Goal: Browse casually: Explore the website without a specific task or goal

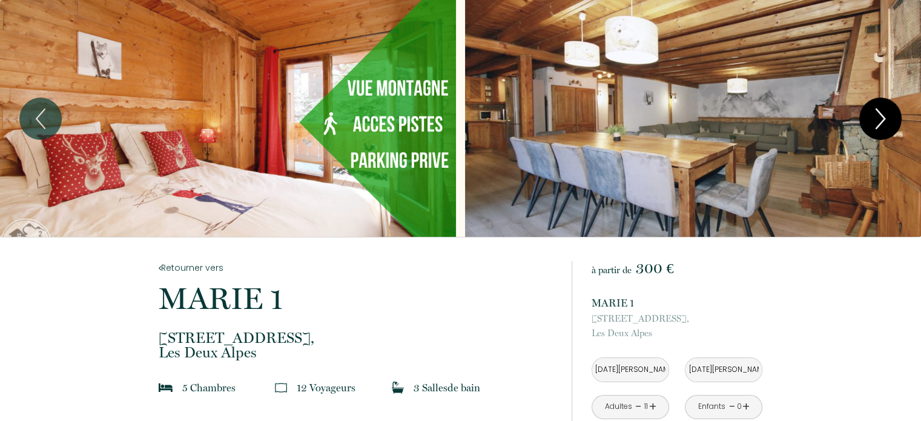
click at [879, 120] on icon "Next" at bounding box center [880, 119] width 25 height 36
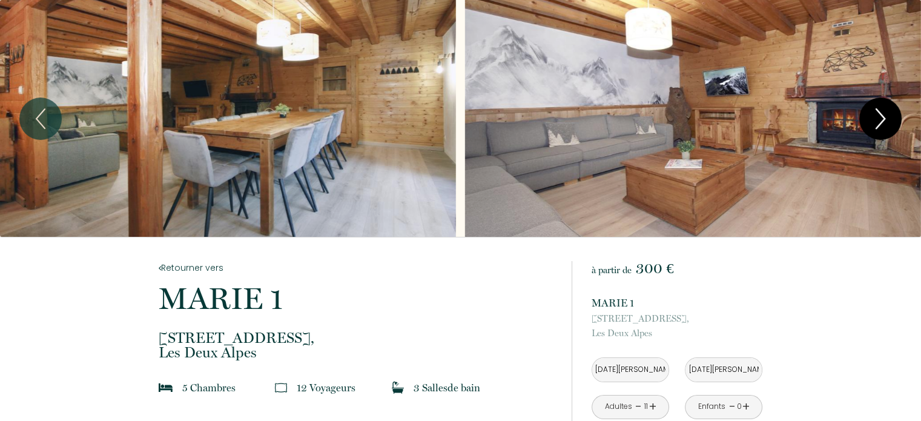
click at [879, 120] on icon "Next" at bounding box center [880, 119] width 25 height 36
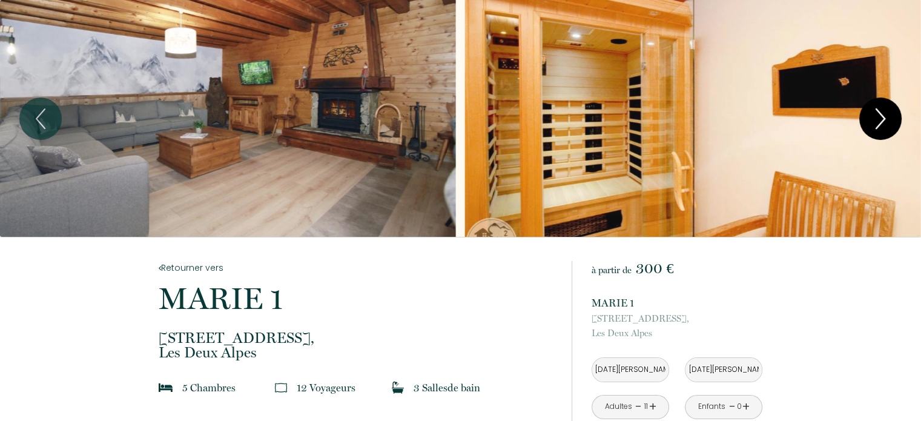
click at [879, 120] on icon "Next" at bounding box center [880, 119] width 25 height 36
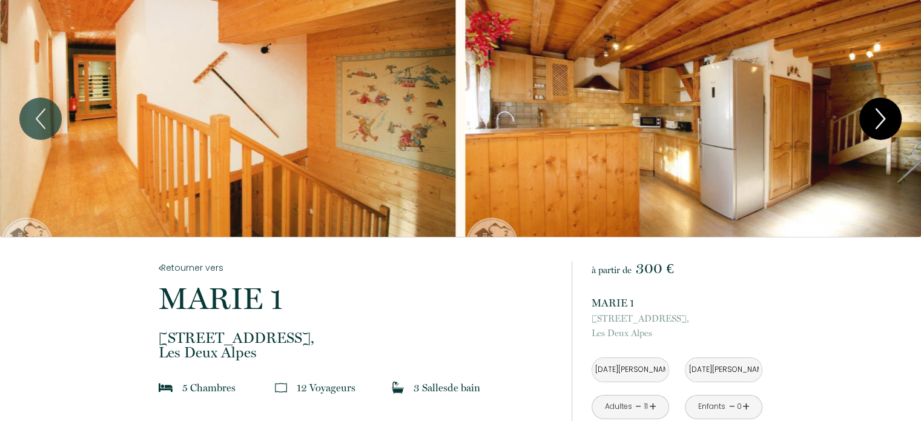
click at [879, 120] on icon "Next" at bounding box center [880, 119] width 25 height 36
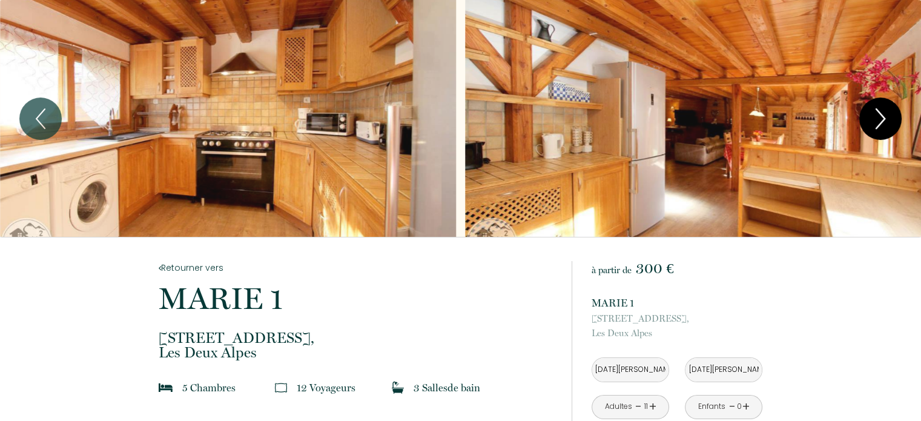
click at [879, 120] on icon "Next" at bounding box center [880, 119] width 25 height 36
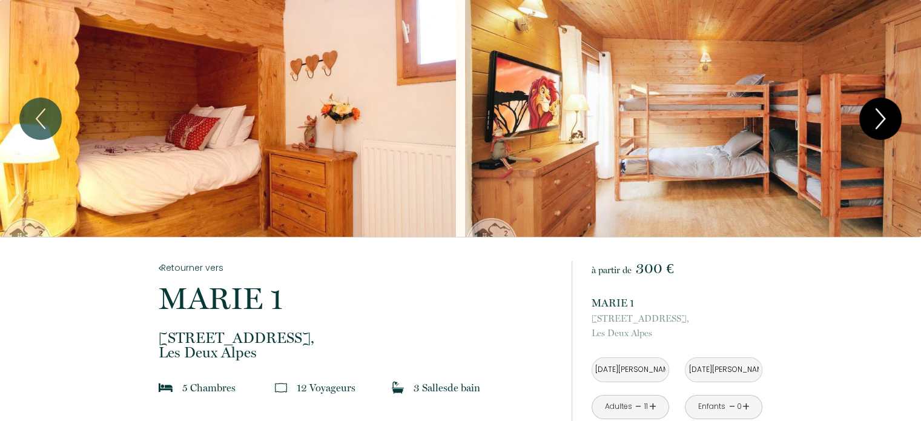
click at [879, 120] on icon "Next" at bounding box center [880, 119] width 25 height 36
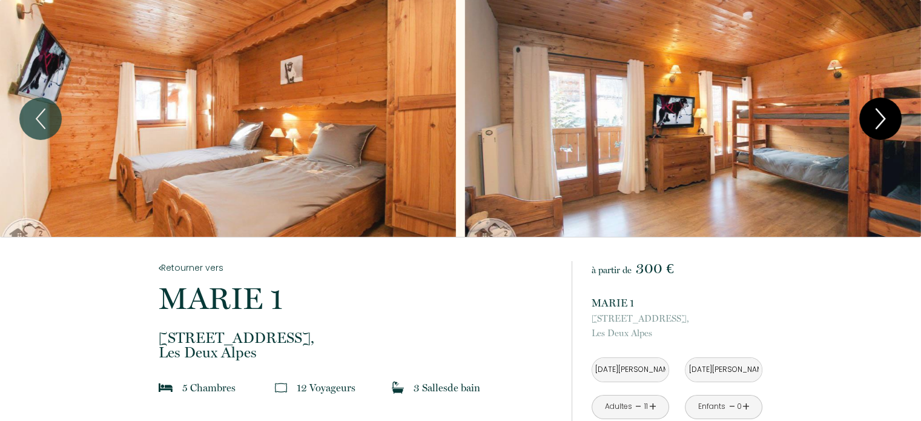
click at [879, 120] on icon "Next" at bounding box center [880, 119] width 25 height 36
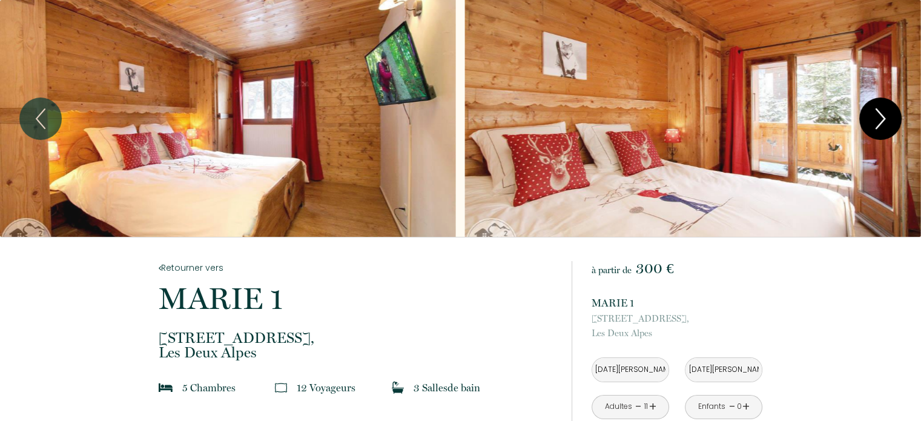
click at [879, 120] on icon "Next" at bounding box center [880, 119] width 25 height 36
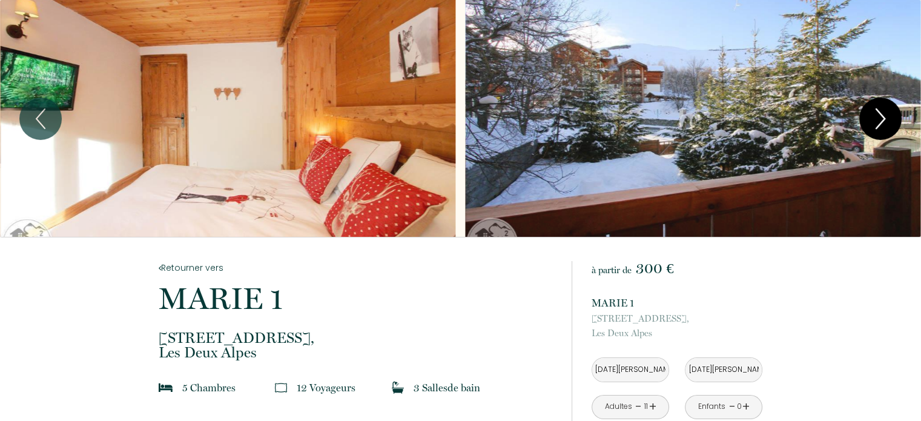
click at [879, 120] on icon "Next" at bounding box center [880, 119] width 25 height 36
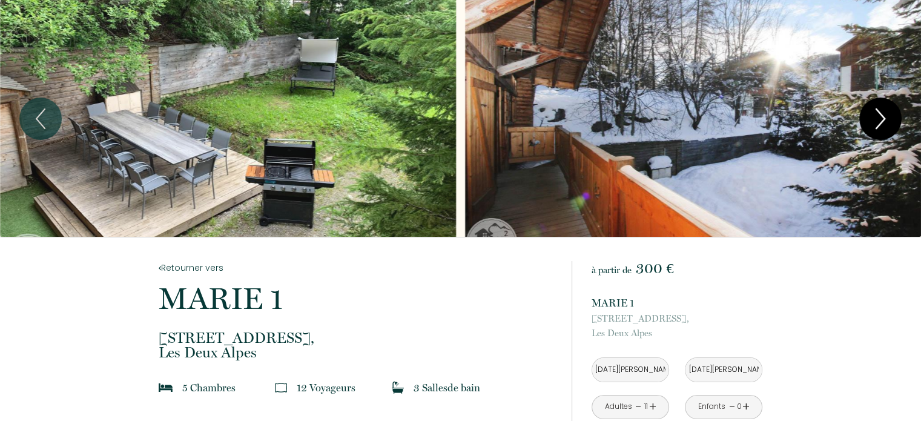
click at [885, 116] on icon "Next" at bounding box center [880, 119] width 25 height 36
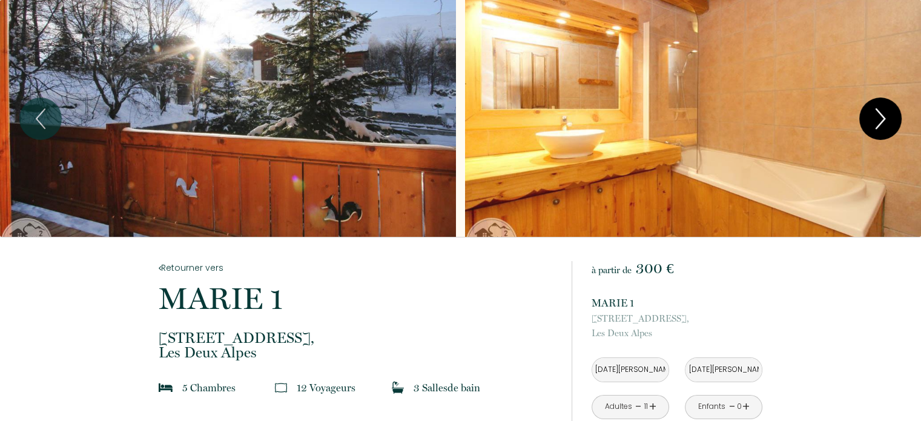
click at [885, 116] on icon "Next" at bounding box center [880, 119] width 25 height 36
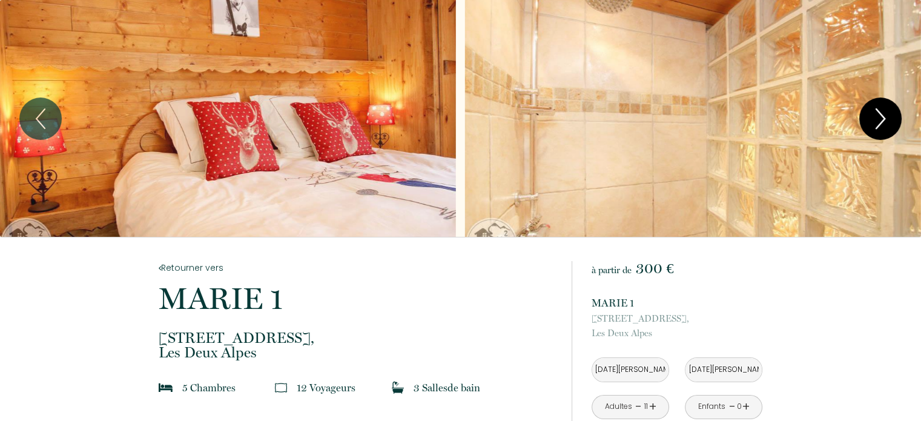
click at [885, 116] on icon "Next" at bounding box center [880, 119] width 25 height 36
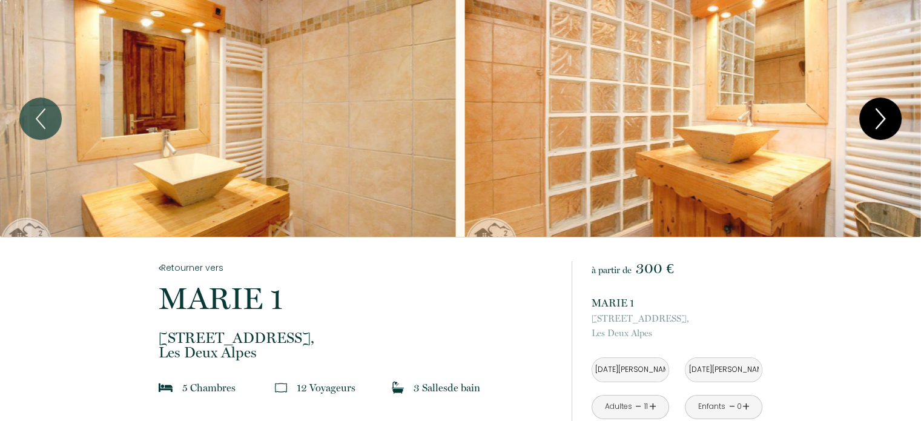
click at [885, 116] on icon "Next" at bounding box center [880, 119] width 25 height 36
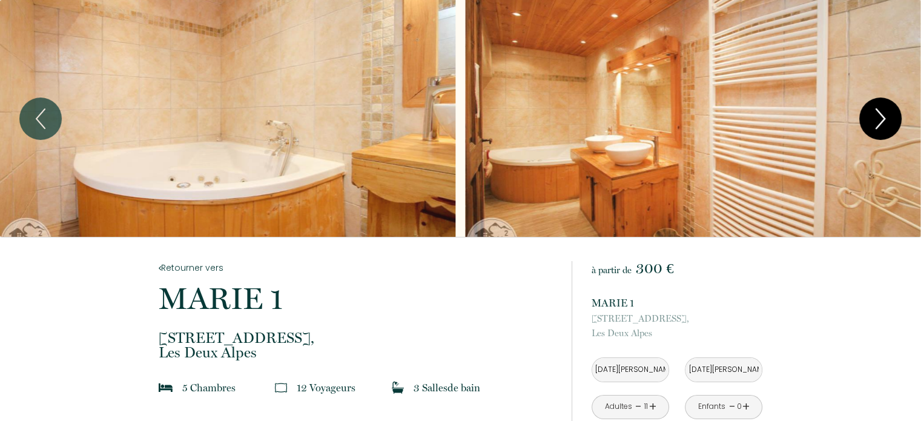
click at [885, 116] on icon "Next" at bounding box center [880, 119] width 25 height 36
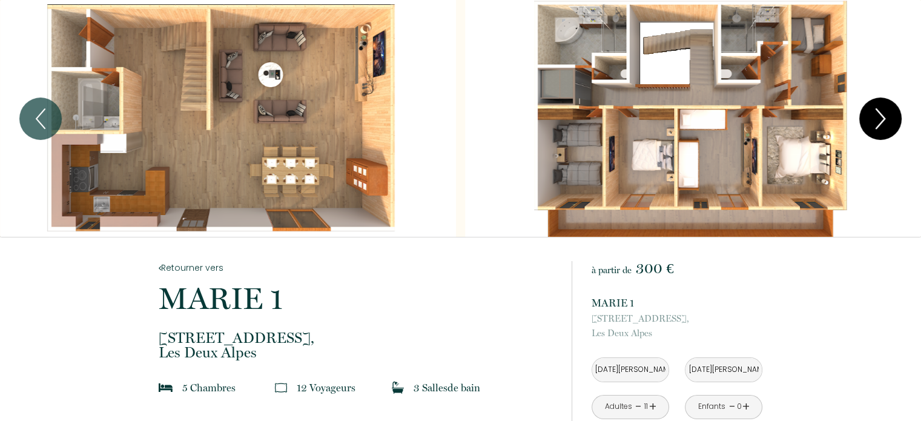
click at [885, 116] on icon "Next" at bounding box center [880, 119] width 25 height 36
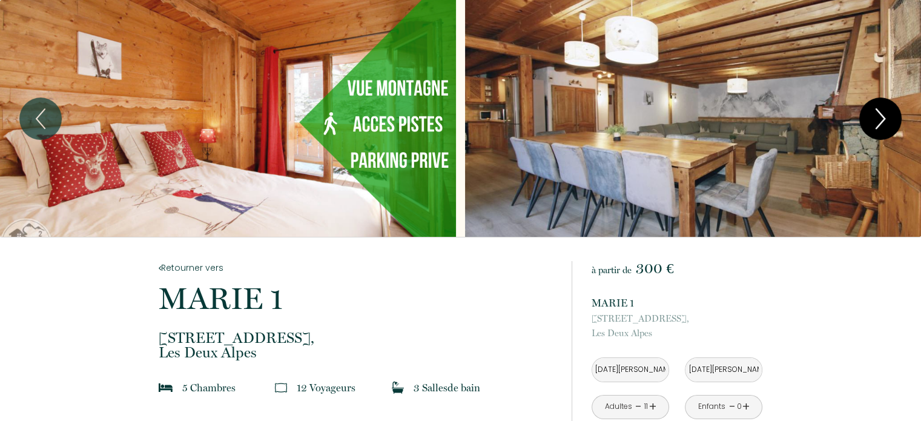
click at [873, 125] on icon "Next" at bounding box center [880, 119] width 25 height 36
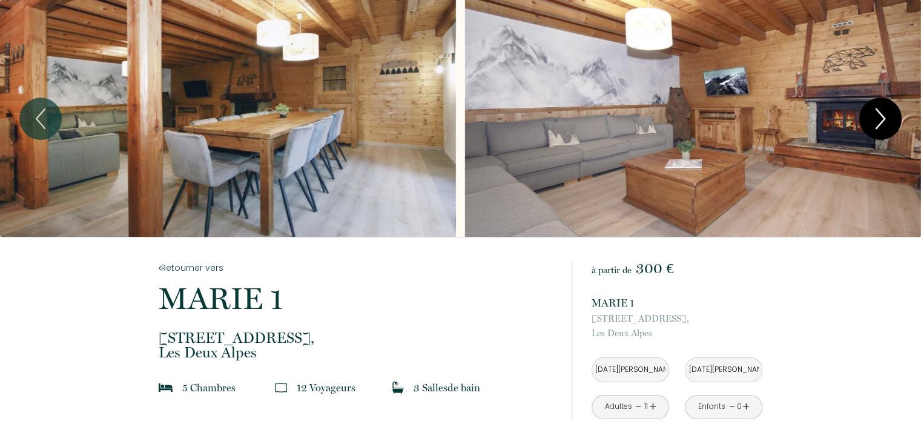
click at [873, 125] on icon "Next" at bounding box center [880, 119] width 25 height 36
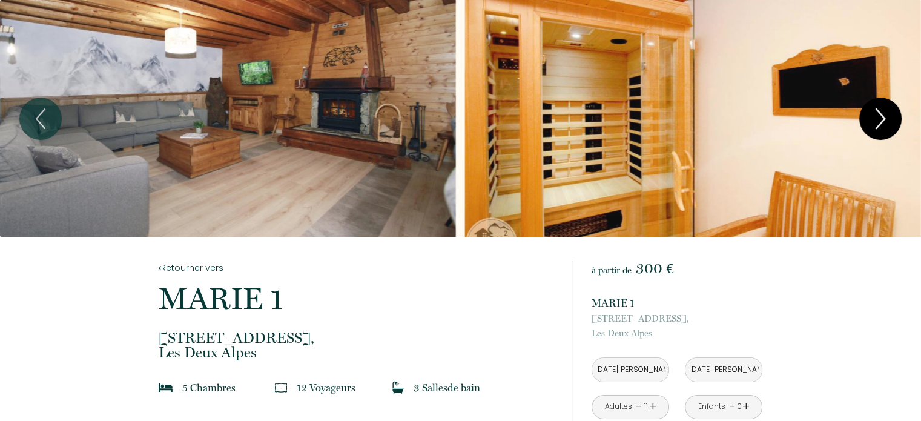
click at [873, 125] on icon "Next" at bounding box center [880, 119] width 25 height 36
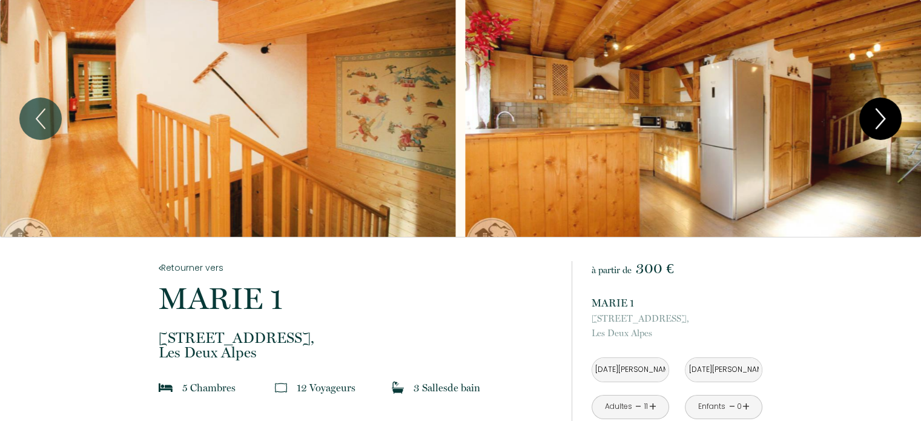
click at [873, 125] on icon "Next" at bounding box center [880, 119] width 25 height 36
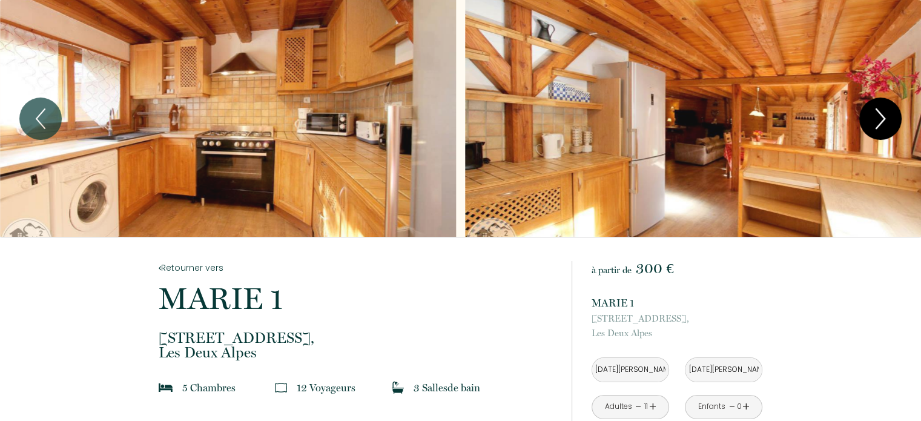
click at [873, 125] on icon "Next" at bounding box center [880, 119] width 25 height 36
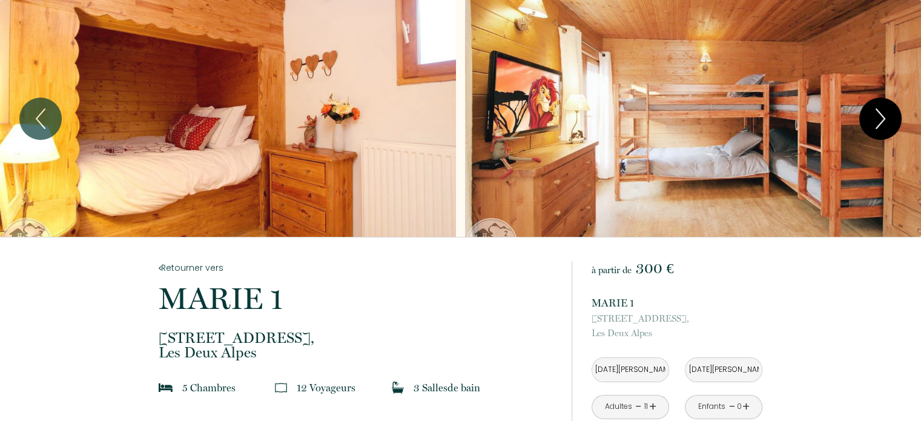
click at [893, 110] on button "Next" at bounding box center [880, 118] width 42 height 42
